Goal: Information Seeking & Learning: Learn about a topic

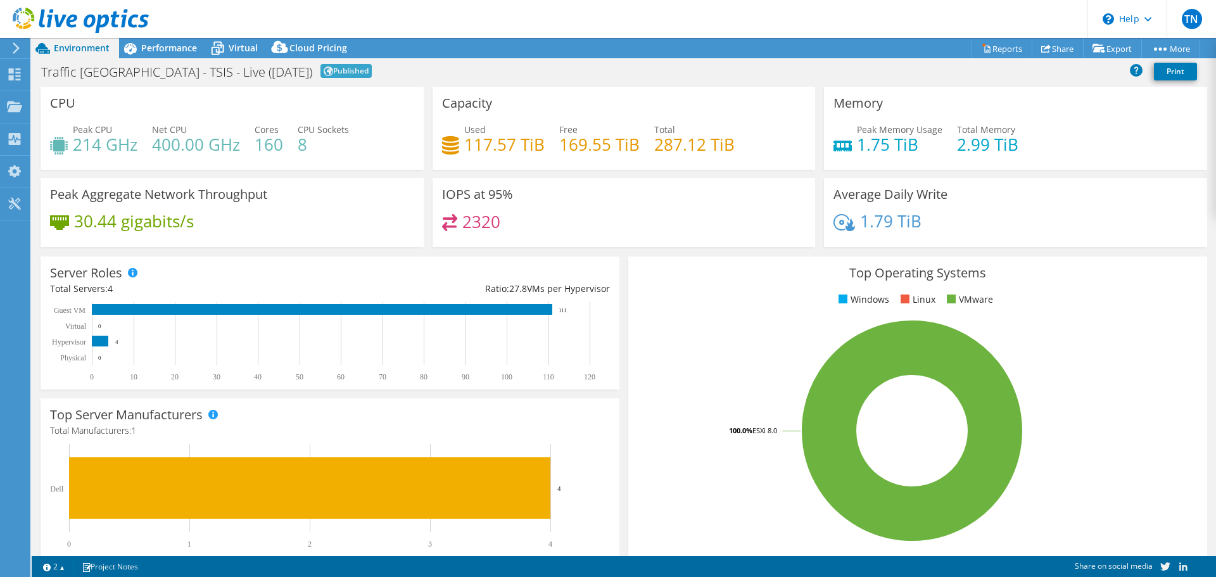
select select "EULondon"
select select "GBP"
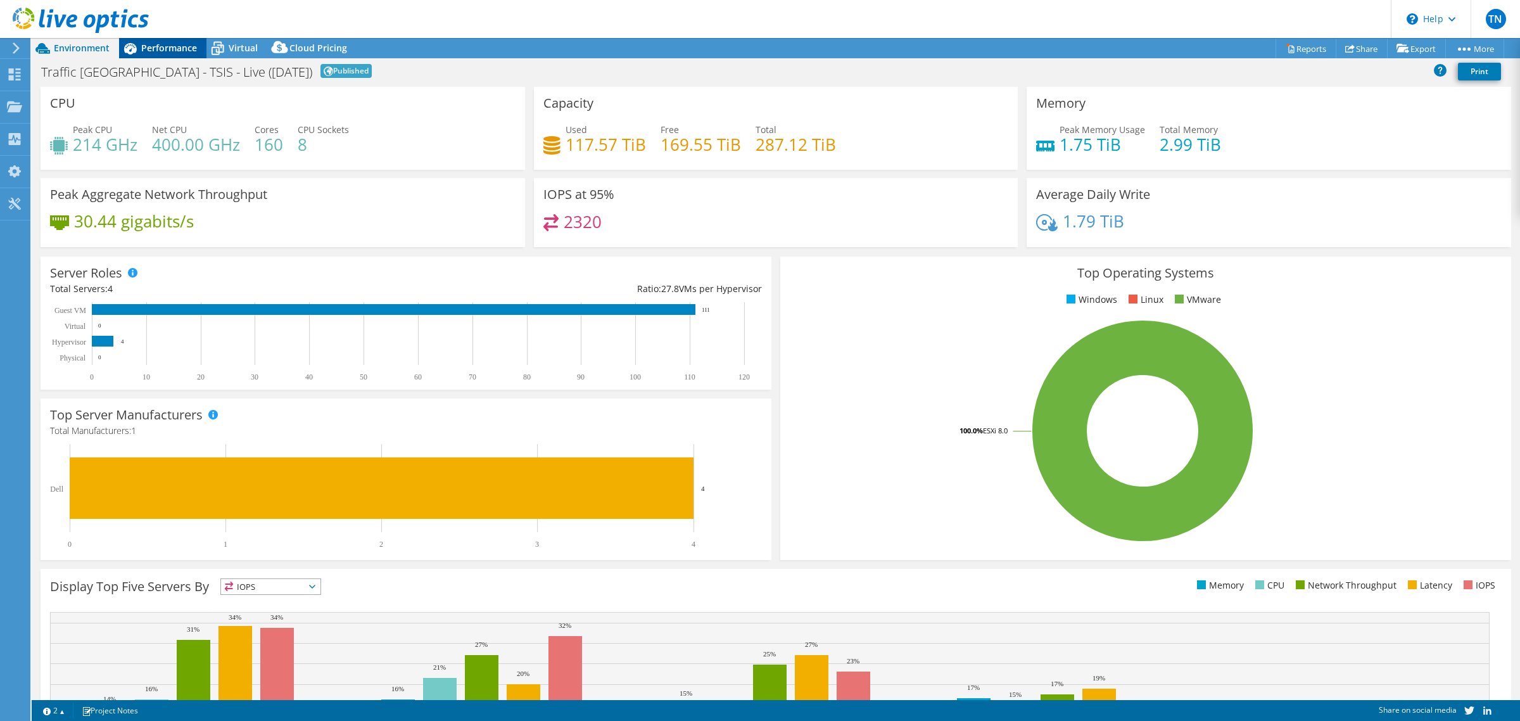
click at [165, 46] on span "Performance" at bounding box center [169, 48] width 56 height 12
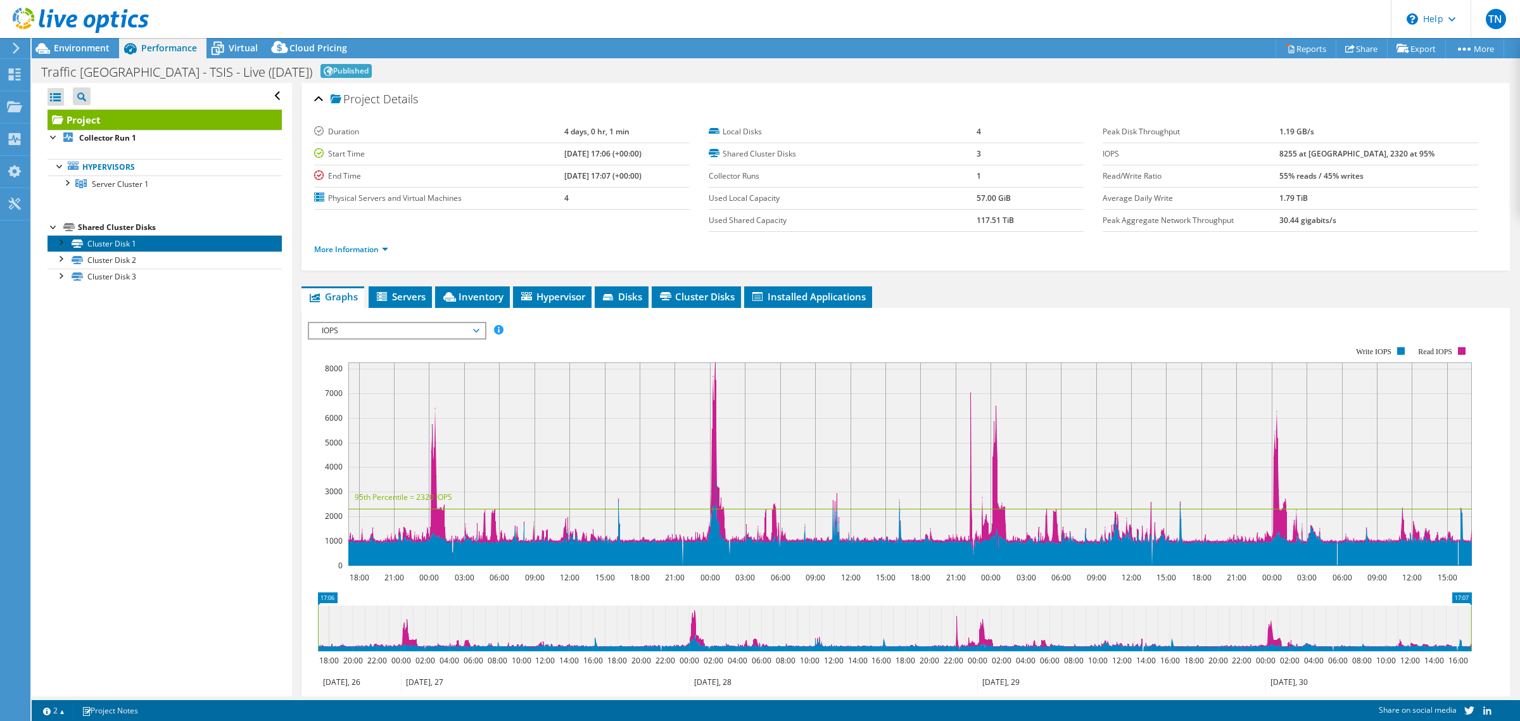
click at [125, 245] on link "Cluster Disk 1" at bounding box center [165, 243] width 234 height 16
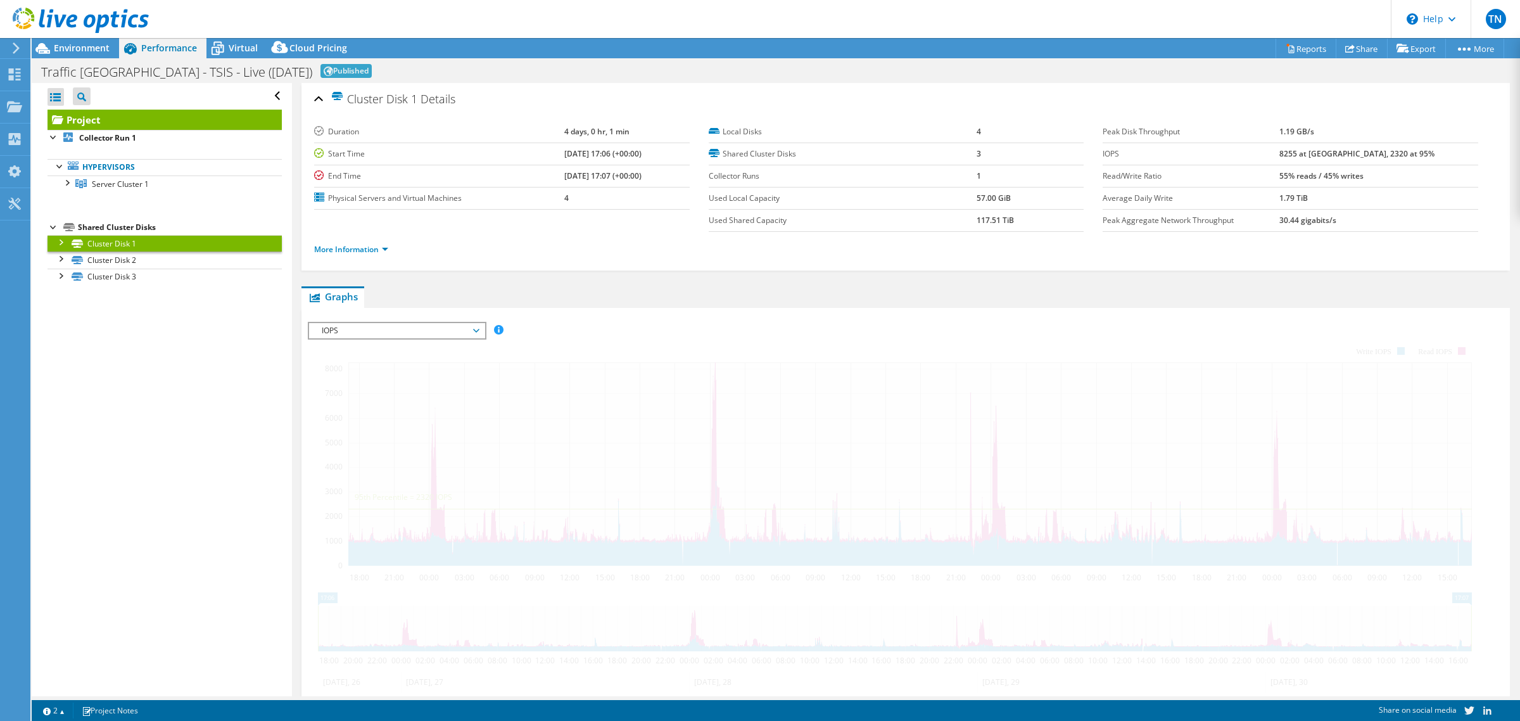
click at [56, 243] on div at bounding box center [60, 241] width 13 height 13
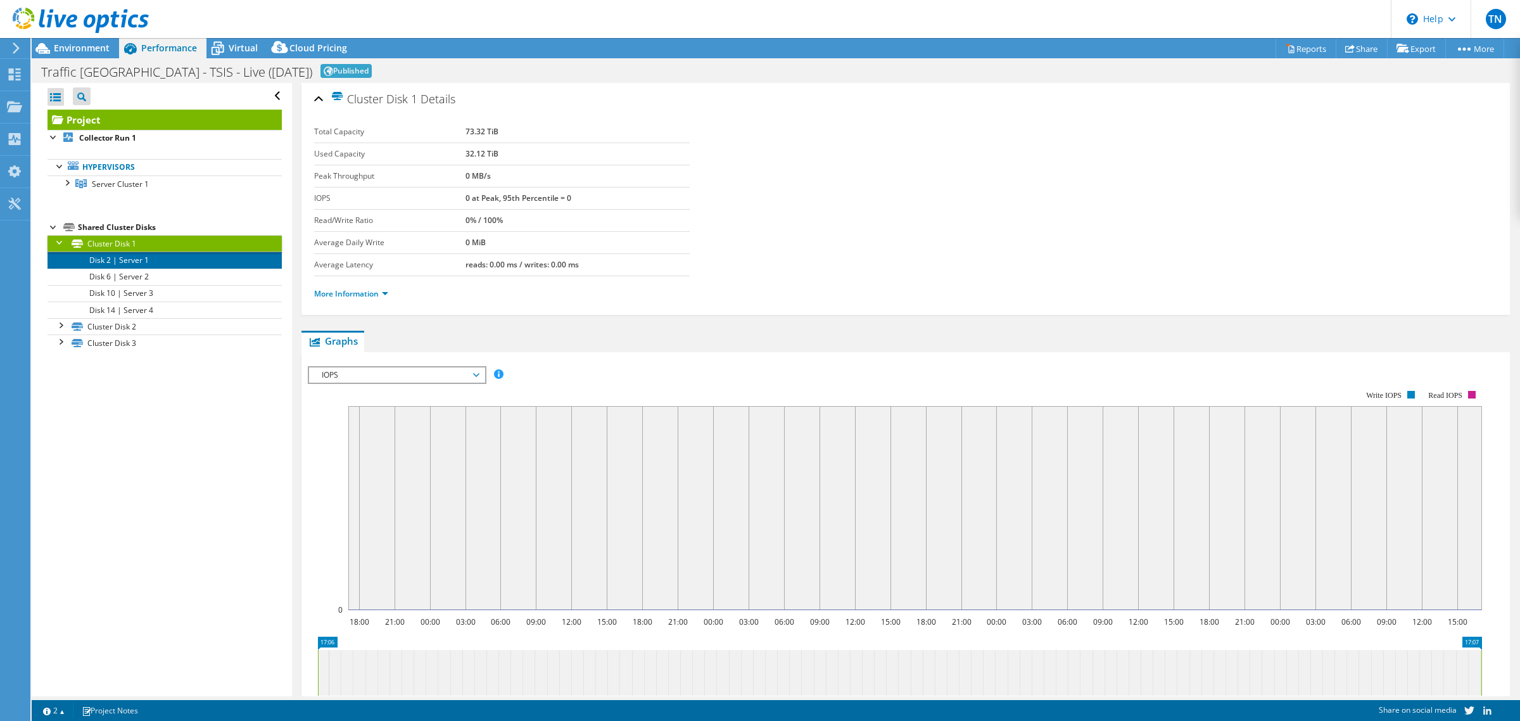
click at [137, 264] on link "Disk 2 | Server 1" at bounding box center [165, 259] width 234 height 16
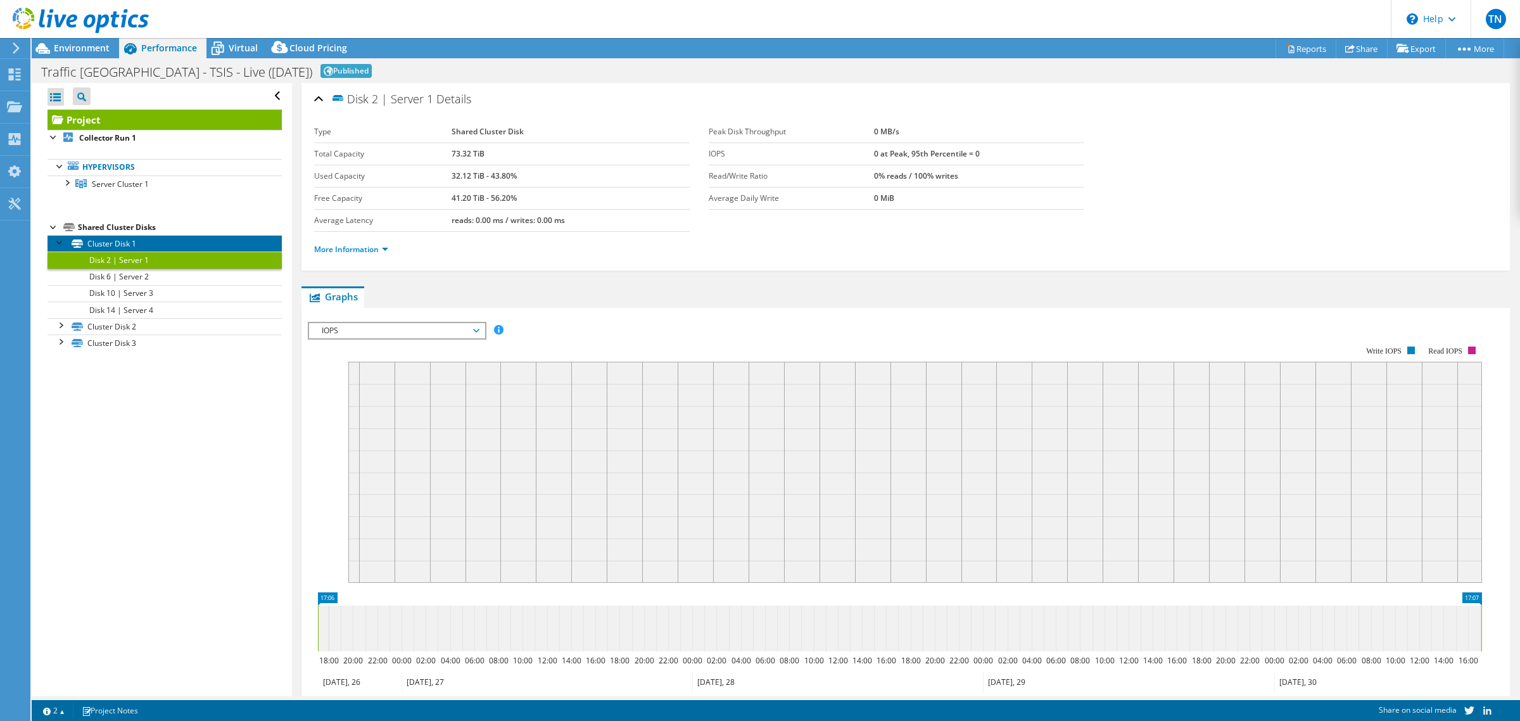
click at [134, 246] on link "Cluster Disk 1" at bounding box center [165, 243] width 234 height 16
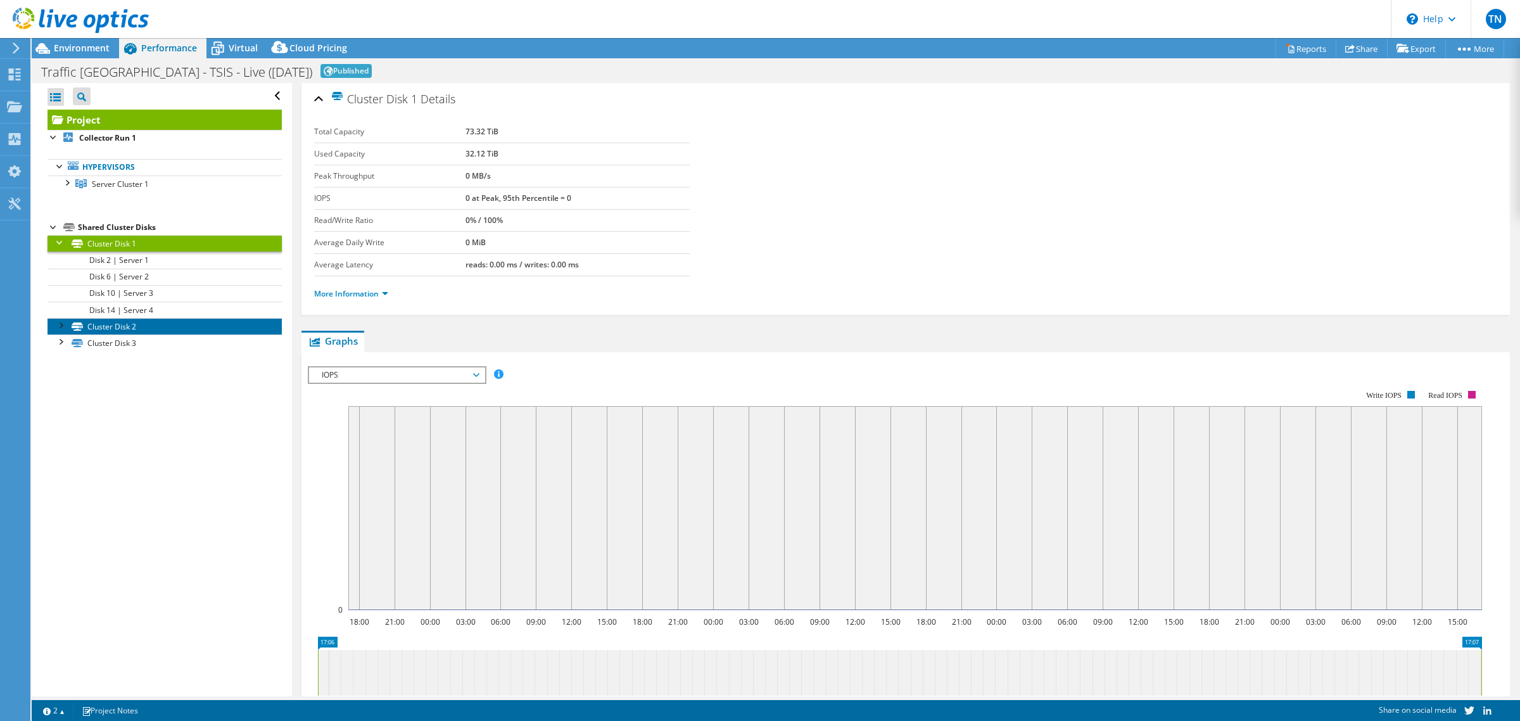
click at [136, 325] on link "Cluster Disk 2" at bounding box center [165, 326] width 234 height 16
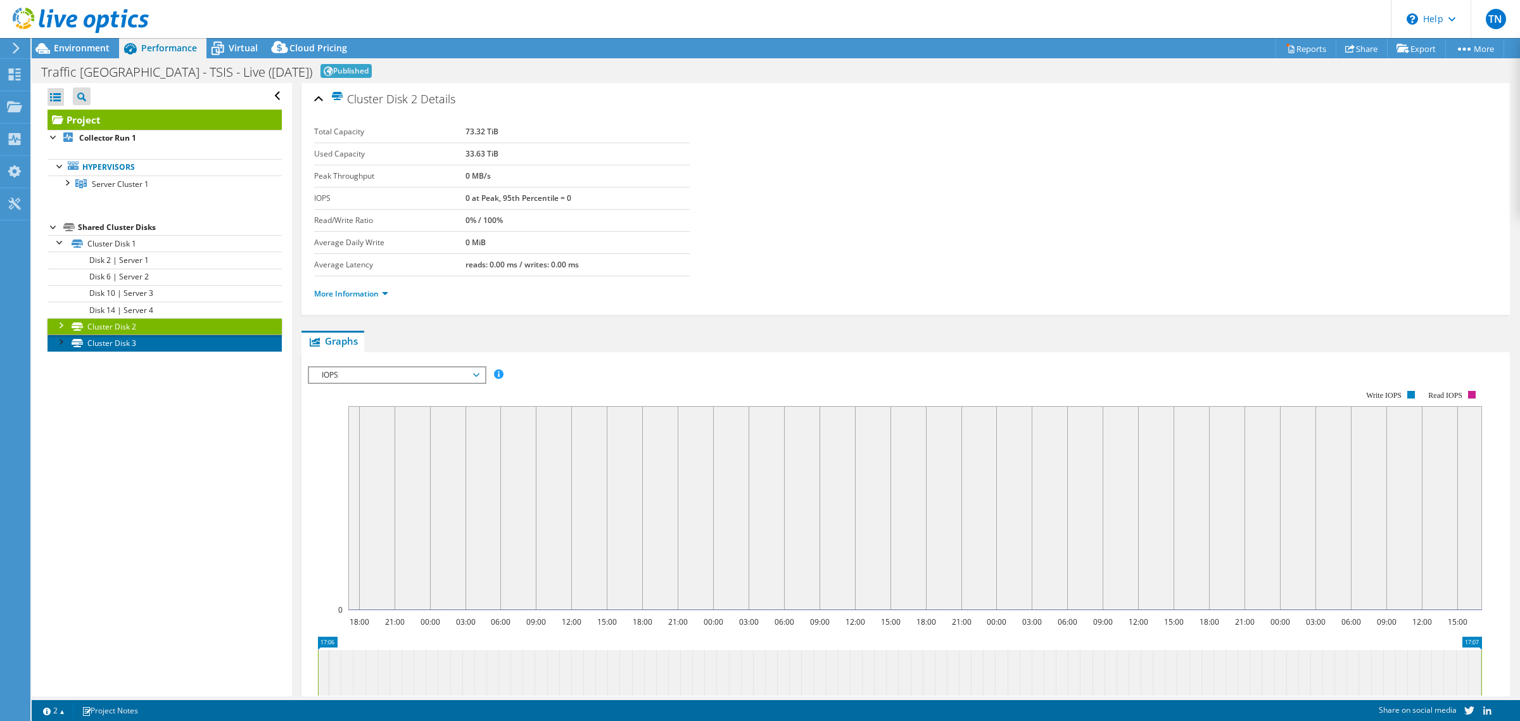
click at [137, 342] on link "Cluster Disk 3" at bounding box center [165, 342] width 234 height 16
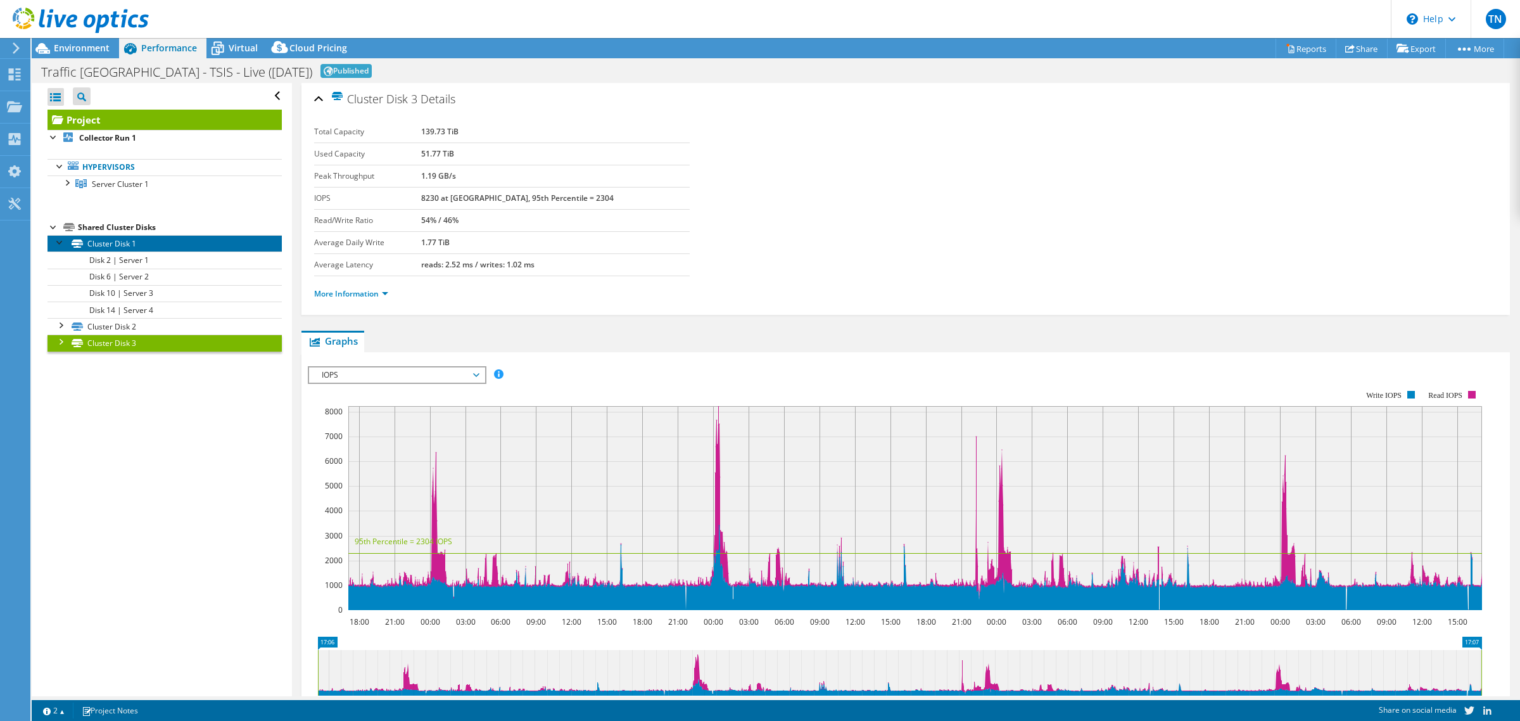
click at [133, 236] on link "Cluster Disk 1" at bounding box center [165, 243] width 234 height 16
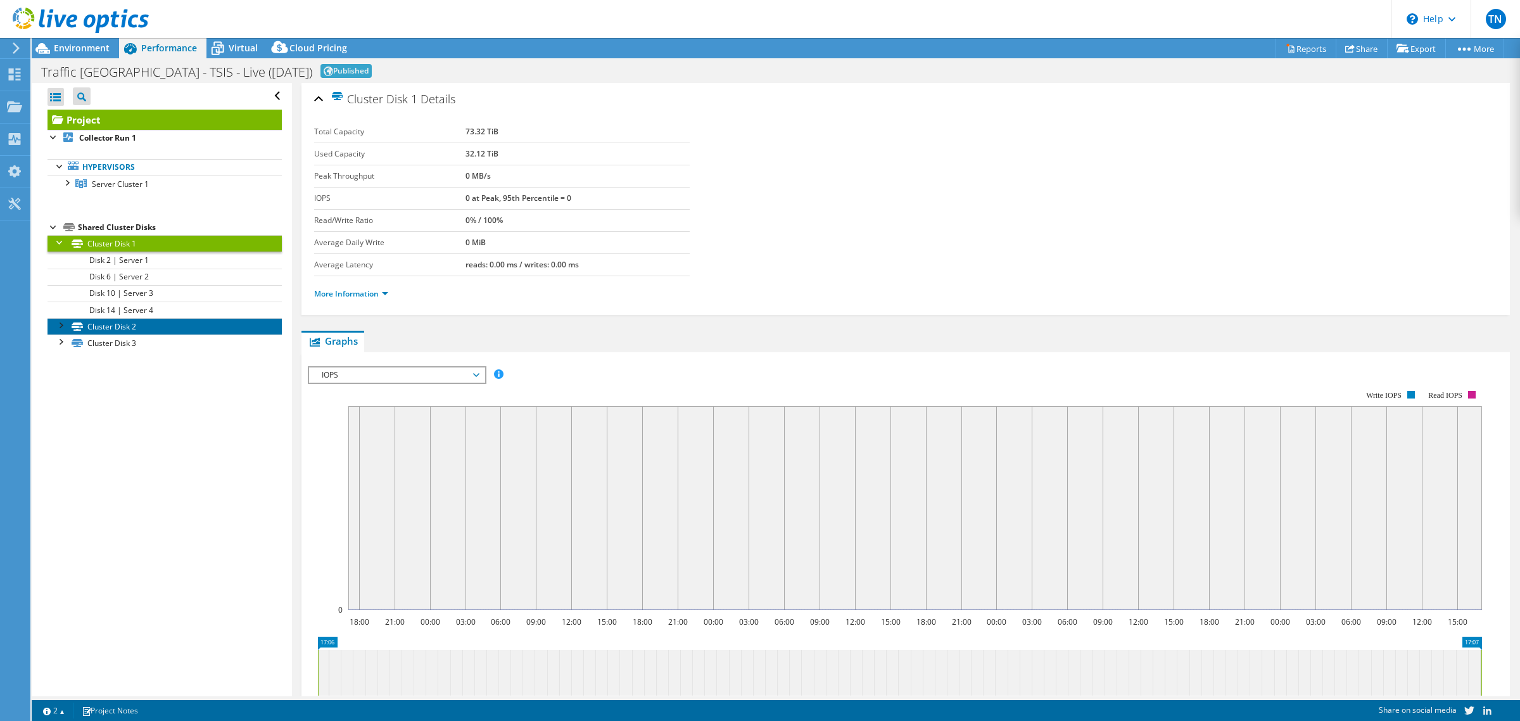
click at [148, 321] on link "Cluster Disk 2" at bounding box center [165, 326] width 234 height 16
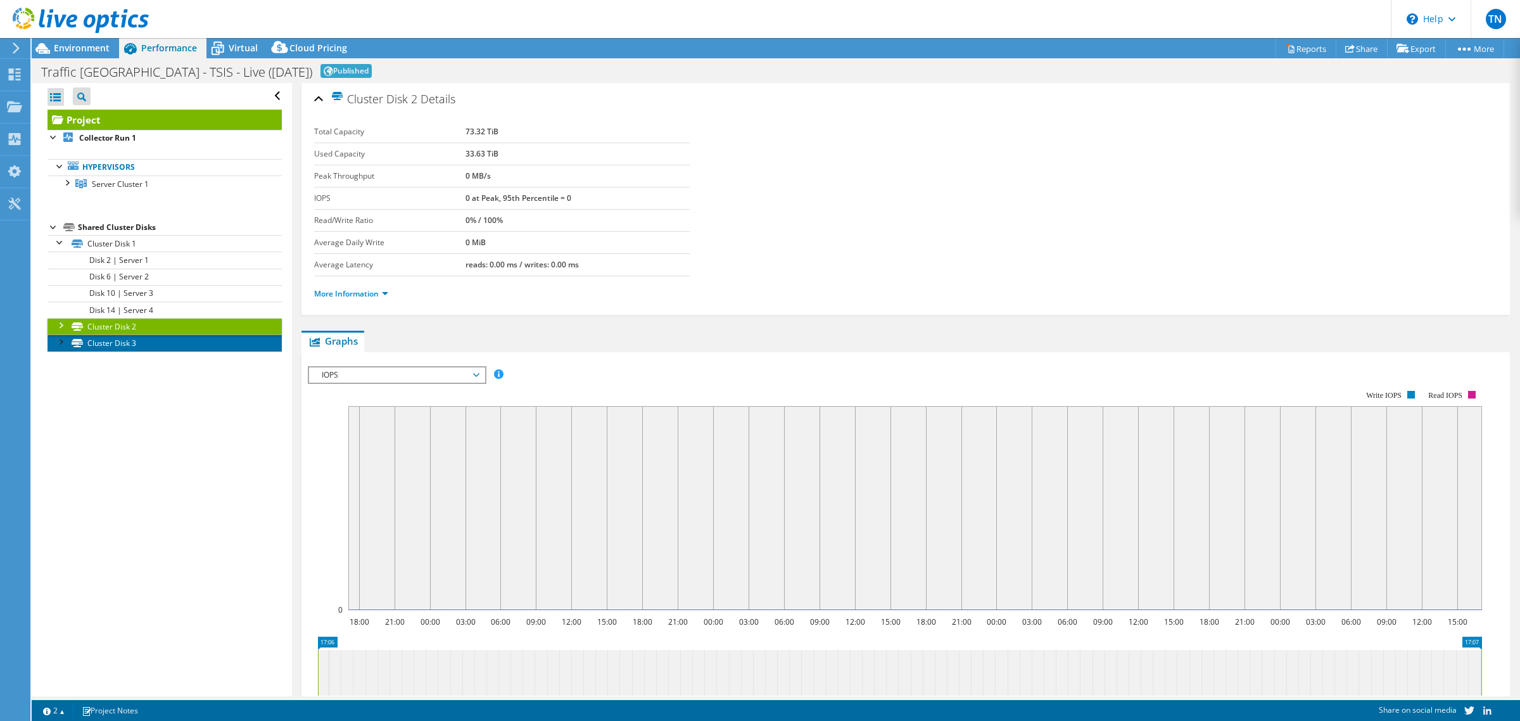
click at [149, 341] on link "Cluster Disk 3" at bounding box center [165, 342] width 234 height 16
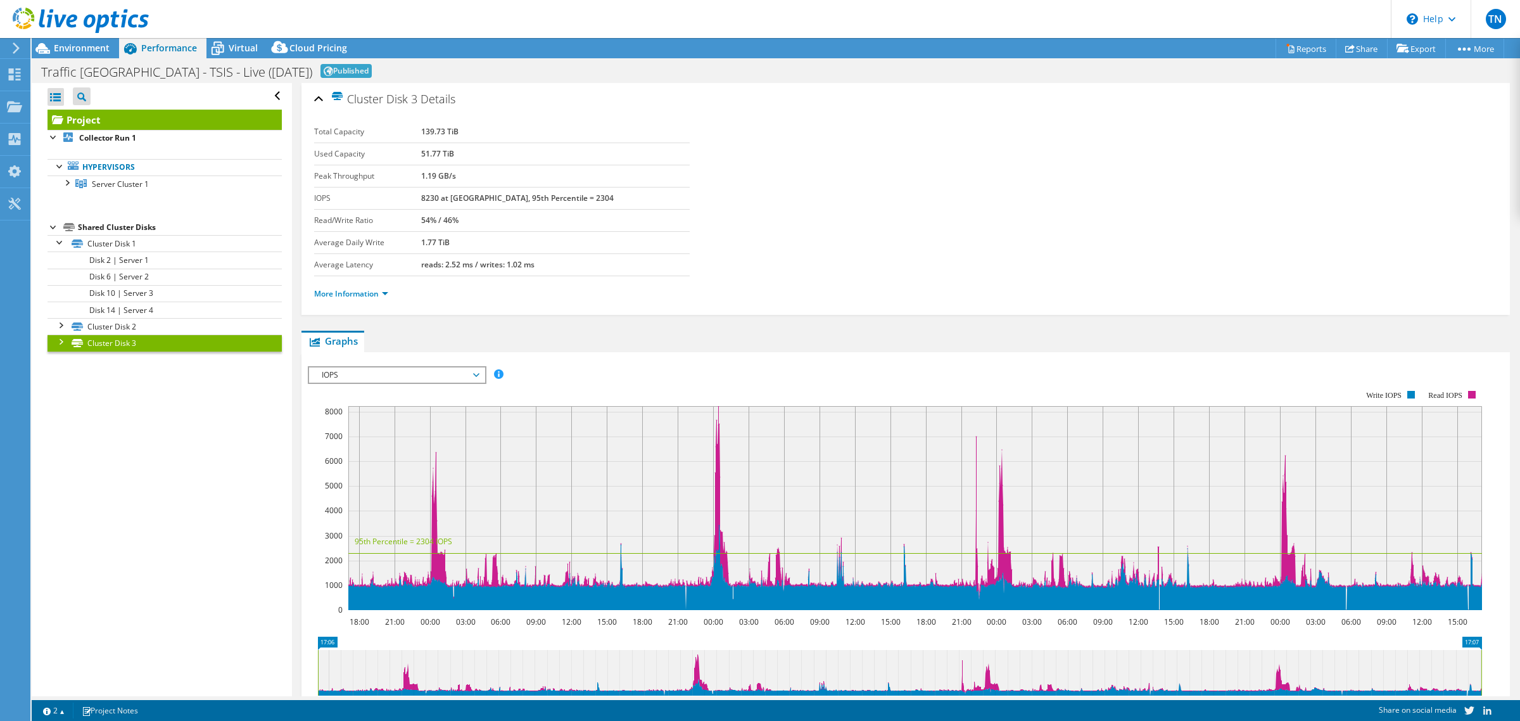
click at [65, 345] on div at bounding box center [60, 340] width 13 height 13
click at [148, 229] on div "Shared Cluster Disks" at bounding box center [180, 227] width 204 height 15
click at [134, 246] on link "Cluster Disk 1" at bounding box center [165, 243] width 234 height 16
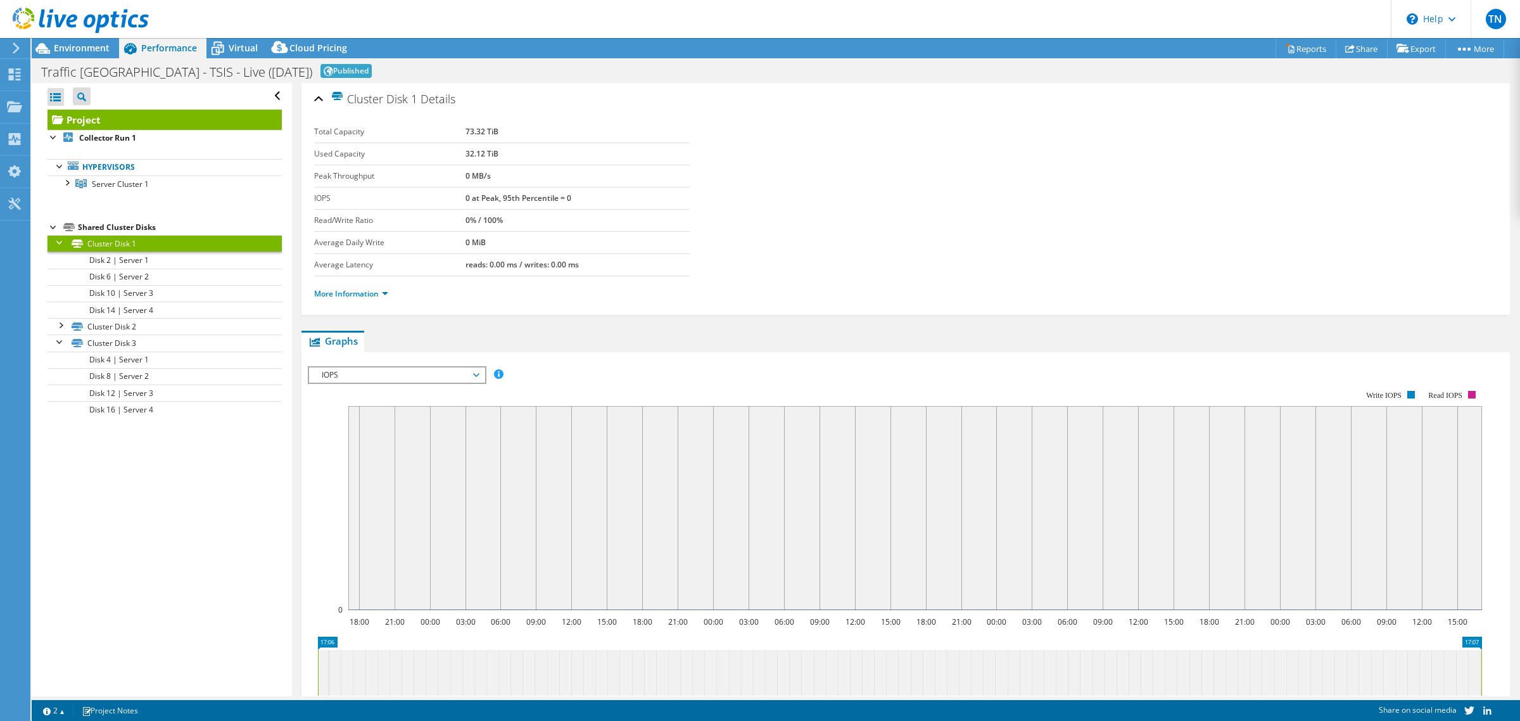
click at [108, 234] on div "Shared Cluster Disks" at bounding box center [180, 227] width 204 height 15
click at [92, 54] on div "Environment" at bounding box center [75, 48] width 87 height 20
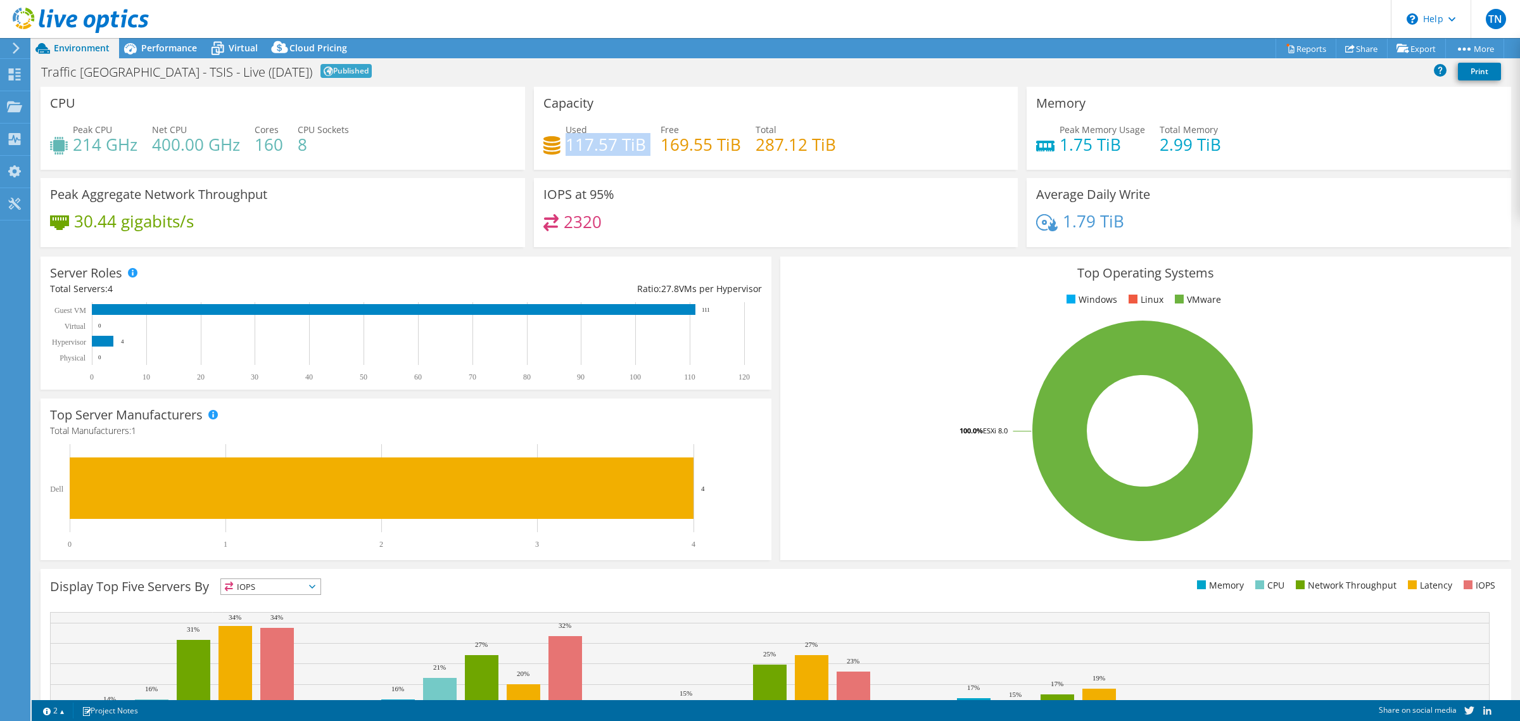
drag, startPoint x: 643, startPoint y: 141, endPoint x: 564, endPoint y: 144, distance: 79.3
click at [564, 144] on div "Used 117.57 TiB Free 169.55 TiB Total 287.12 TiB" at bounding box center [776, 143] width 466 height 41
click at [580, 151] on h4 "117.57 TiB" at bounding box center [606, 144] width 80 height 14
drag, startPoint x: 564, startPoint y: 141, endPoint x: 659, endPoint y: 141, distance: 95.0
click at [659, 141] on div "Used 117.57 TiB Free 169.55 TiB Total 287.12 TiB" at bounding box center [776, 143] width 466 height 41
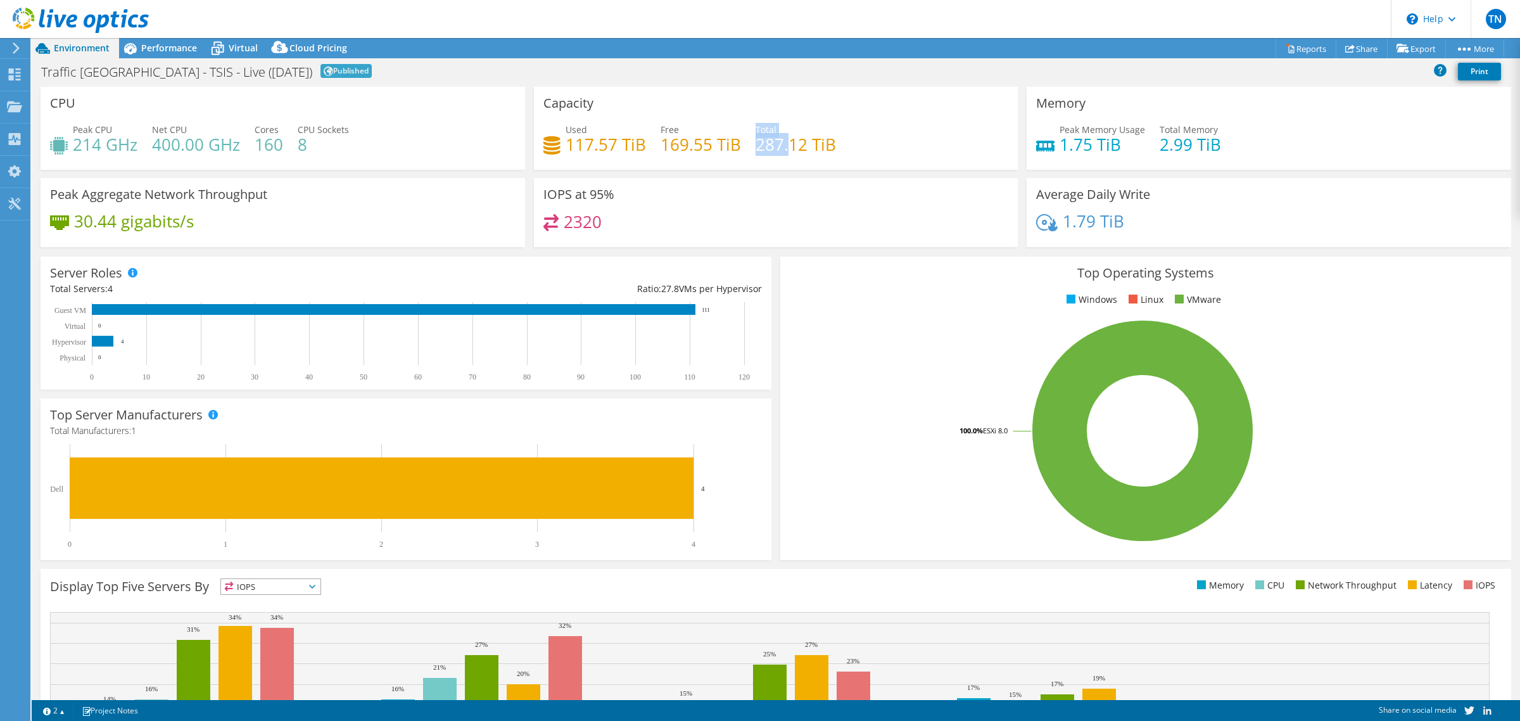
drag, startPoint x: 749, startPoint y: 141, endPoint x: 789, endPoint y: 150, distance: 40.9
click at [782, 143] on div "Used 117.57 TiB Free 169.55 TiB Total 287.12 TiB" at bounding box center [776, 143] width 466 height 41
click at [882, 154] on div "Used 117.57 TiB Free 169.55 TiB Total 287.12 TiB" at bounding box center [776, 143] width 466 height 41
drag, startPoint x: 749, startPoint y: 144, endPoint x: 802, endPoint y: 139, distance: 53.4
click at [802, 139] on h4 "287.12 TiB" at bounding box center [796, 144] width 80 height 14
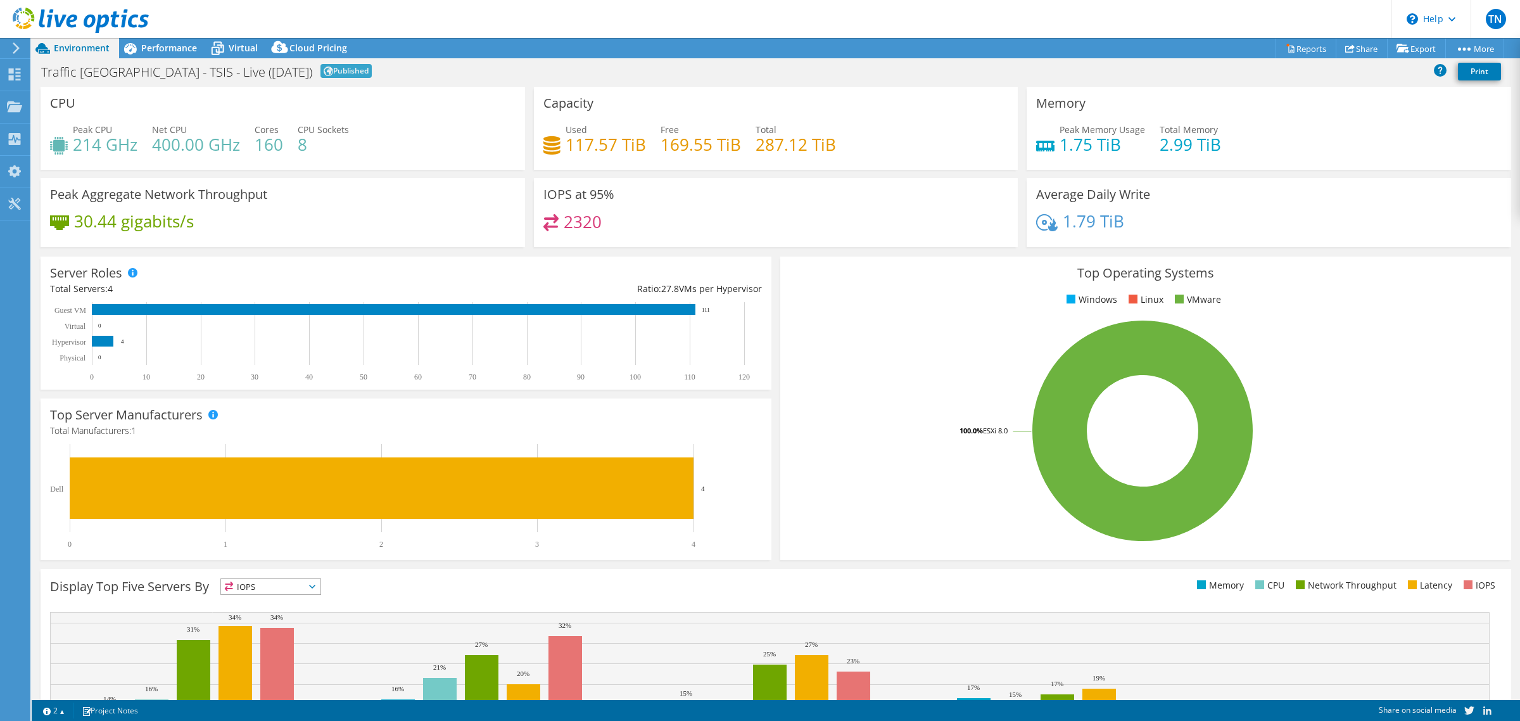
click at [756, 156] on div "Used 117.57 TiB Free 169.55 TiB Total 287.12 TiB" at bounding box center [776, 143] width 466 height 41
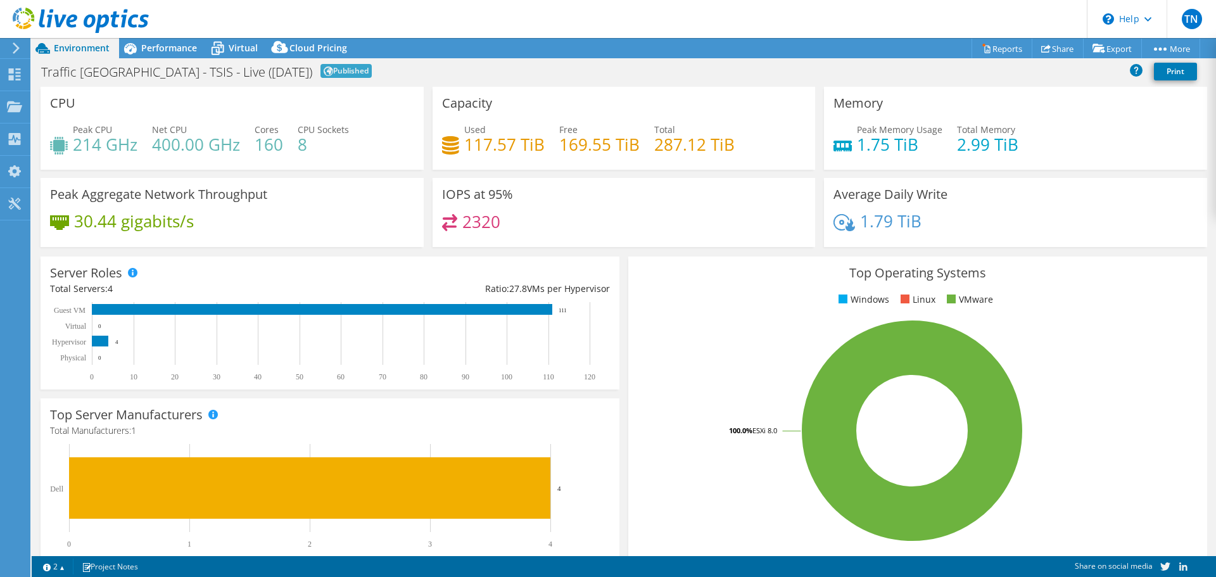
select select "EULondon"
select select "GBP"
